Goal: Find specific page/section: Find specific page/section

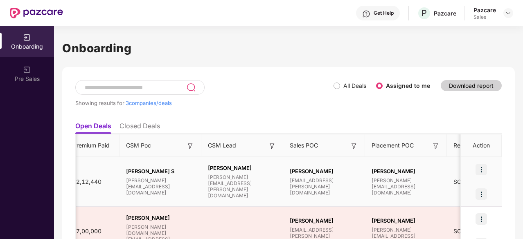
scroll to position [0, 609]
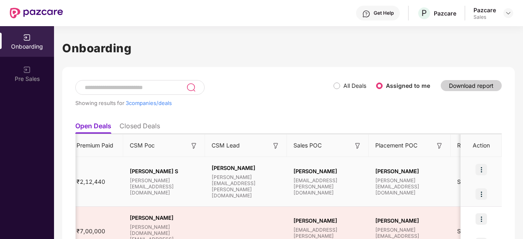
click at [483, 168] on img at bounding box center [480, 169] width 11 height 11
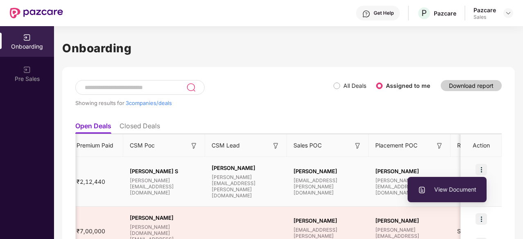
click at [468, 191] on span "View Document" at bounding box center [447, 189] width 59 height 9
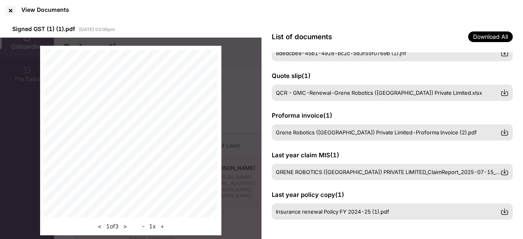
scroll to position [229, 0]
click at [11, 11] on div at bounding box center [10, 10] width 13 height 13
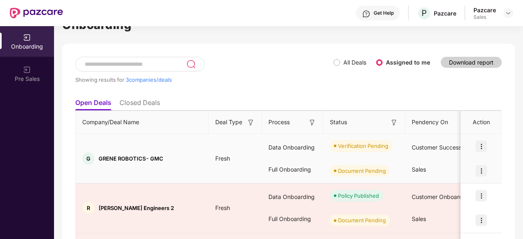
scroll to position [23, 0]
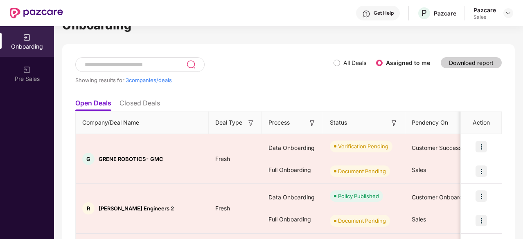
click at [158, 102] on li "Closed Deals" at bounding box center [139, 105] width 41 height 12
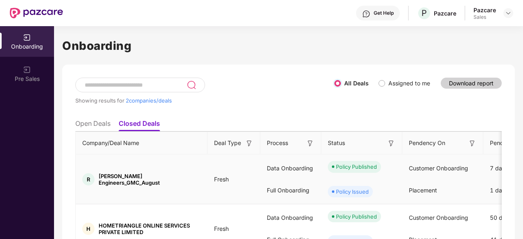
scroll to position [47, 0]
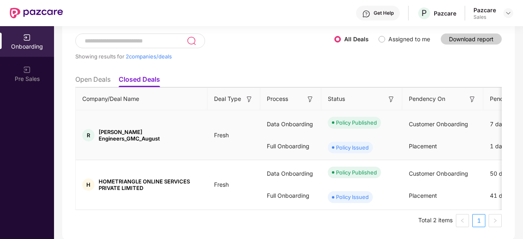
click at [161, 135] on span "[PERSON_NAME] Engineers_GMC_August" at bounding box center [150, 135] width 102 height 13
click at [84, 131] on div "R" at bounding box center [88, 135] width 12 height 12
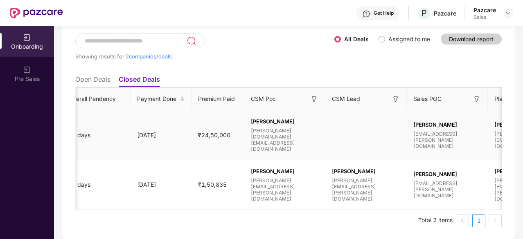
scroll to position [0, 547]
